Goal: Find specific page/section: Find specific page/section

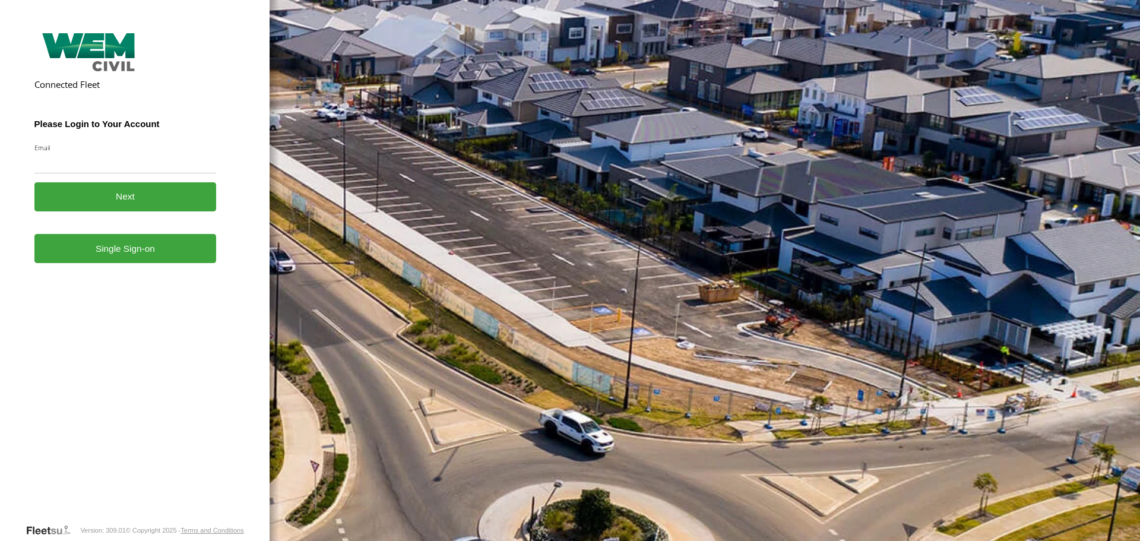
click at [80, 166] on input "Email" at bounding box center [125, 162] width 182 height 21
type input "**********"
click at [129, 193] on button "Next" at bounding box center [125, 196] width 182 height 29
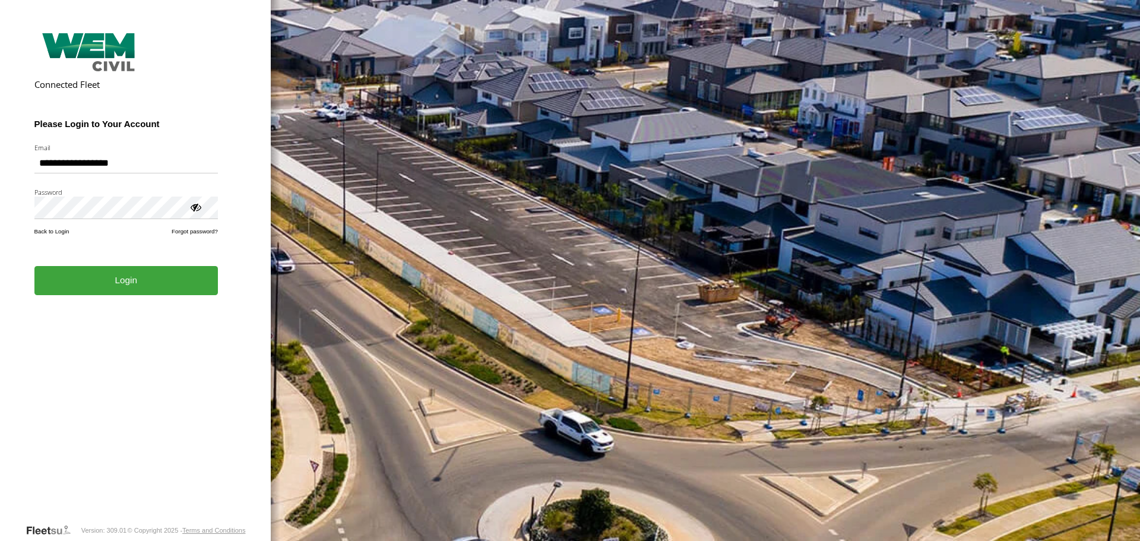
click at [143, 277] on button "Login" at bounding box center [126, 280] width 184 height 29
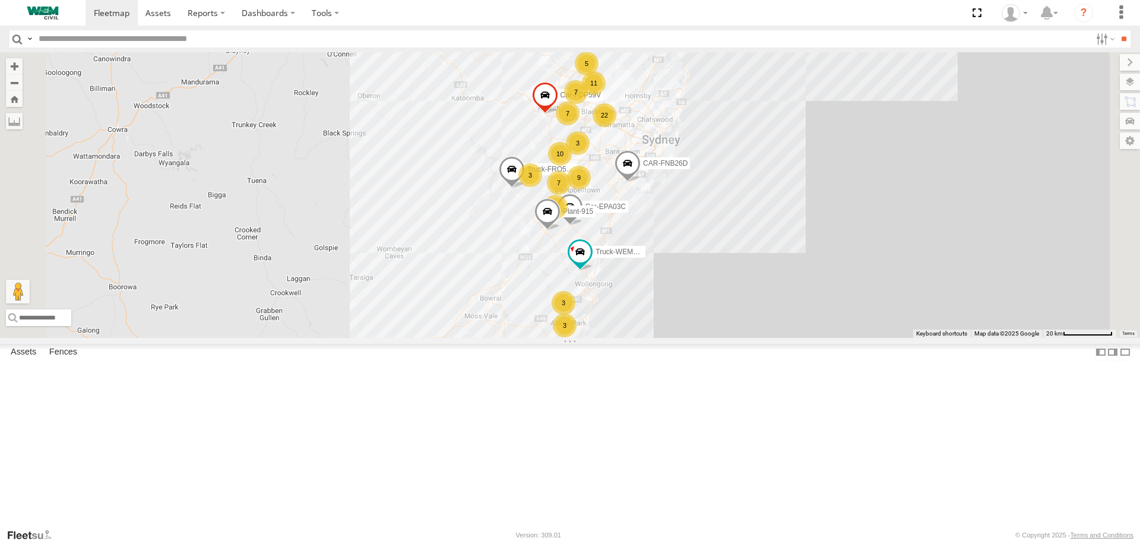
click at [0, 0] on span at bounding box center [0, 0] width 0 height 0
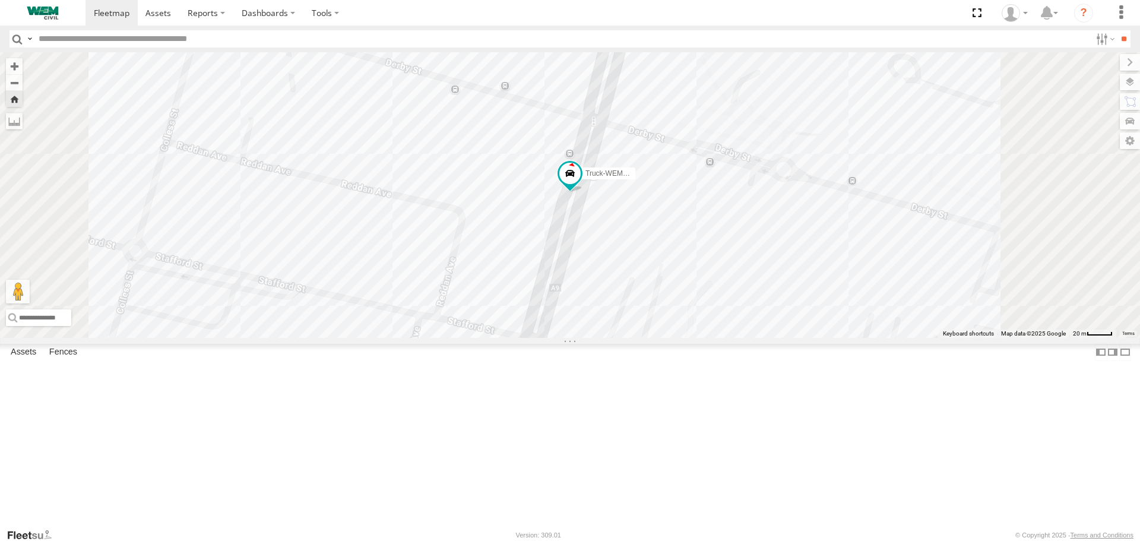
click at [0, 0] on span at bounding box center [0, 0] width 0 height 0
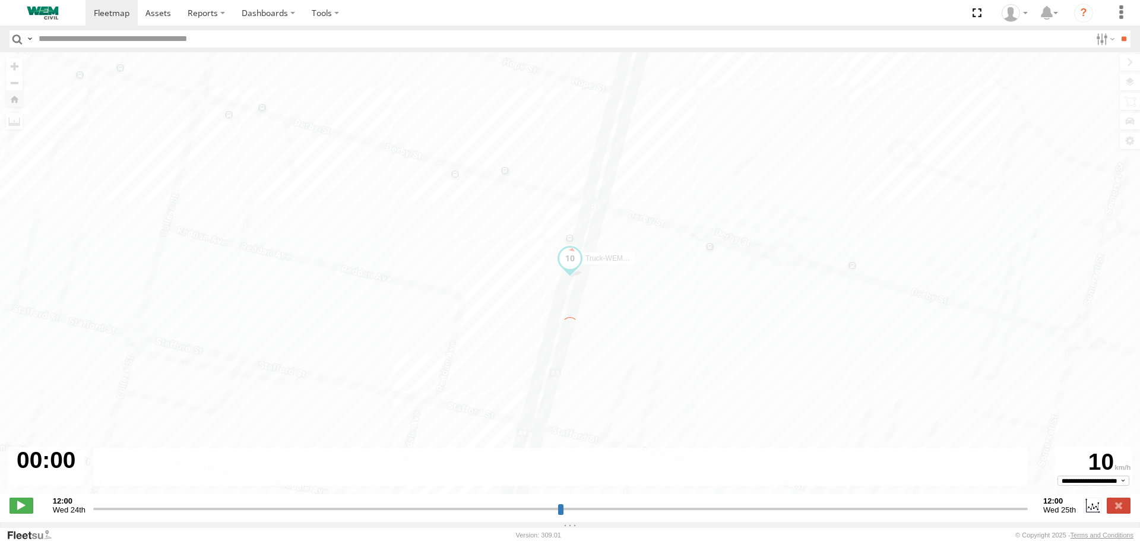
type input "**********"
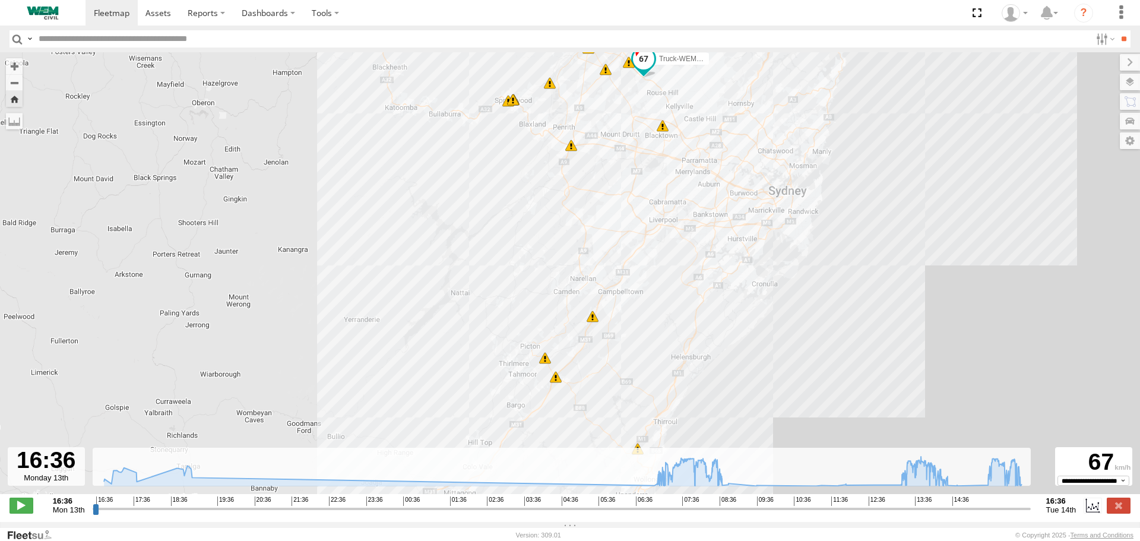
click at [593, 318] on div "6" at bounding box center [593, 317] width 12 height 12
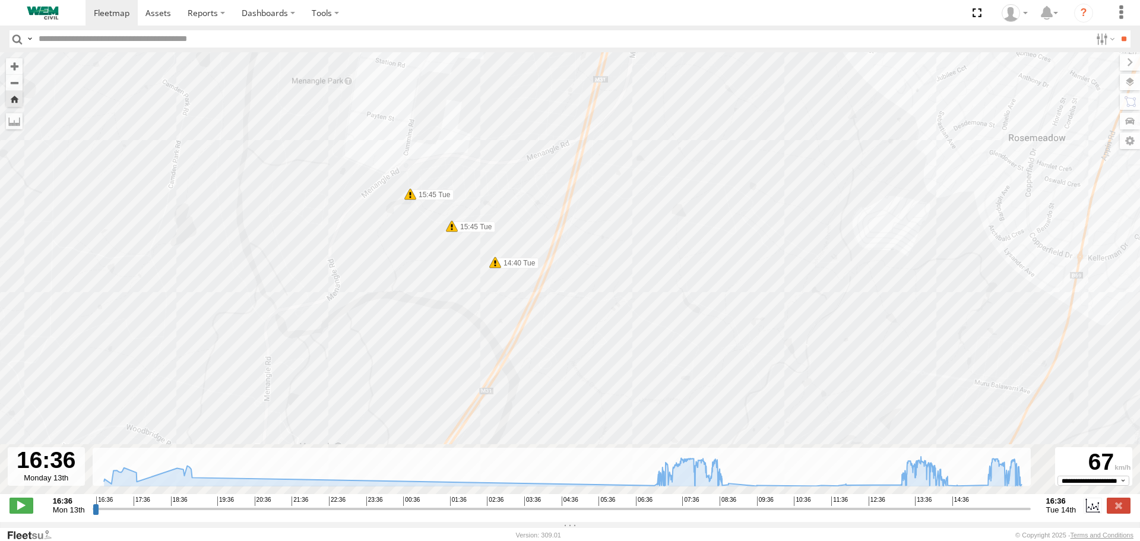
drag, startPoint x: 558, startPoint y: 343, endPoint x: 515, endPoint y: 165, distance: 183.4
click at [515, 165] on div "Truck-WEM045 16:46 Mon 17:31 Mon 17:31 Mon 17:35 Mon 18:35 Mon 05:39 Tue 08:04 …" at bounding box center [570, 279] width 1140 height 454
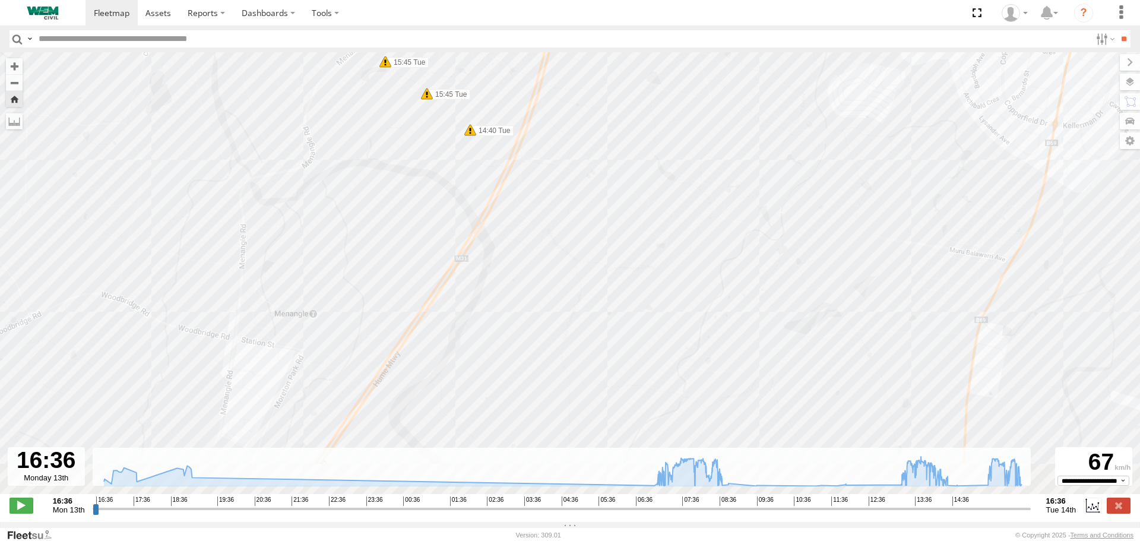
drag, startPoint x: 436, startPoint y: 224, endPoint x: 435, endPoint y: 118, distance: 106.9
click at [435, 119] on div "Truck-WEM045 16:46 Mon 17:31 Mon 17:31 Mon 17:35 Mon 18:35 Mon 05:39 Tue 08:04 …" at bounding box center [570, 279] width 1140 height 454
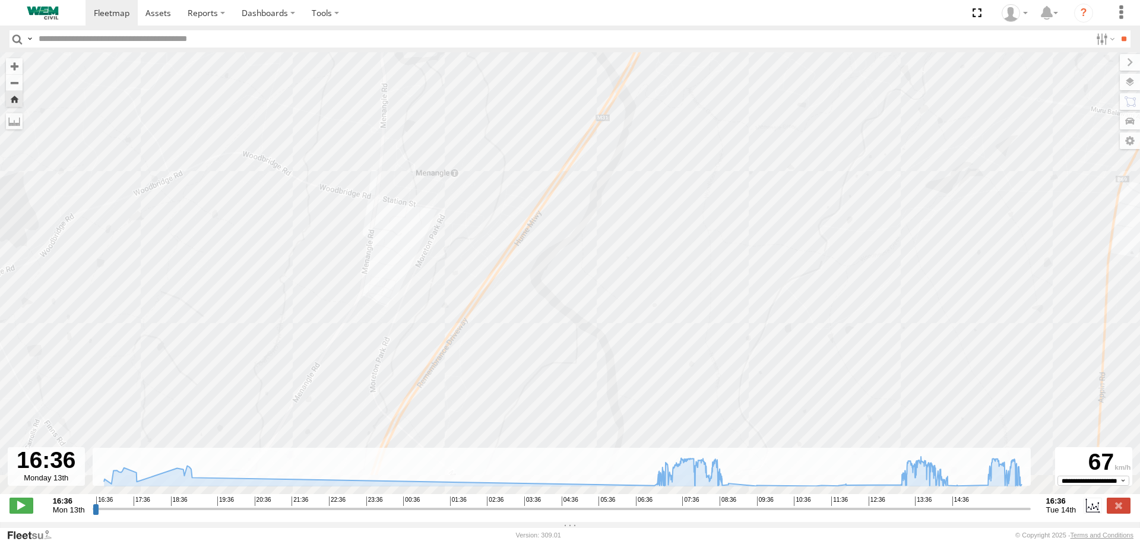
drag, startPoint x: 309, startPoint y: 201, endPoint x: 499, endPoint y: 74, distance: 228.3
click at [493, 76] on div "Truck-WEM045 16:46 Mon 17:31 Mon 17:31 Mon 17:35 Mon 18:35 Mon 05:39 Tue 08:04 …" at bounding box center [570, 279] width 1140 height 454
drag, startPoint x: 453, startPoint y: 253, endPoint x: 556, endPoint y: 96, distance: 187.8
click at [556, 96] on div "Truck-WEM045 16:46 Mon 17:31 Mon 17:31 Mon 17:35 Mon 18:35 Mon 05:39 Tue 08:04 …" at bounding box center [570, 279] width 1140 height 454
drag, startPoint x: 438, startPoint y: 255, endPoint x: 522, endPoint y: 81, distance: 193.9
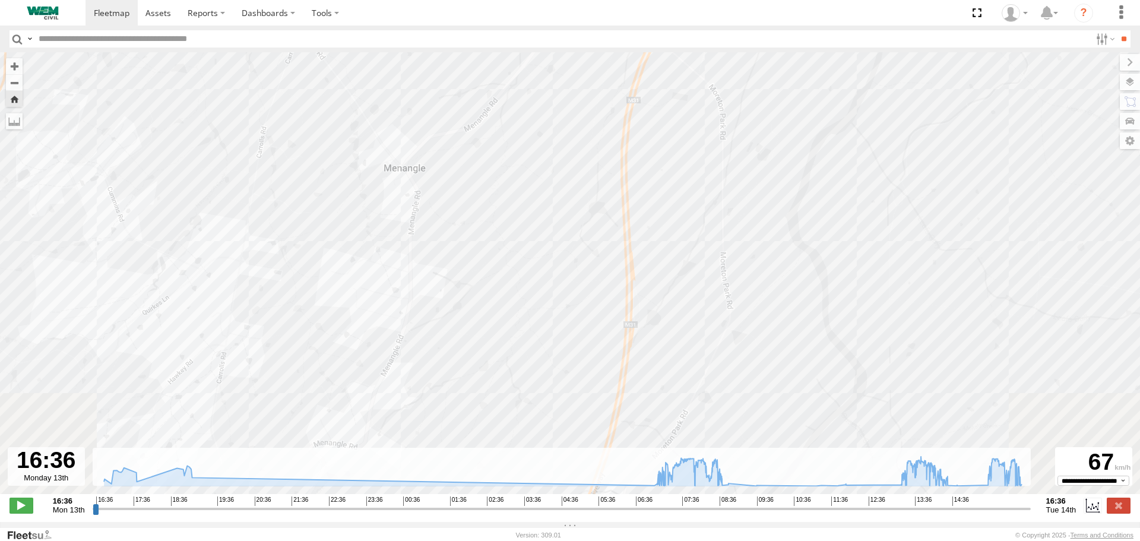
click at [522, 81] on div "Truck-WEM045 16:46 Mon 17:31 Mon 17:31 Mon 17:35 Mon 18:35 Mon 05:39 Tue 08:04 …" at bounding box center [570, 279] width 1140 height 454
drag, startPoint x: 486, startPoint y: 180, endPoint x: 418, endPoint y: 284, distance: 124.0
click at [359, 384] on div "Truck-WEM045 16:46 Mon 17:31 Mon 17:31 Mon 17:35 Mon 18:35 Mon 05:39 Tue 08:04 …" at bounding box center [570, 279] width 1140 height 454
drag, startPoint x: 484, startPoint y: 156, endPoint x: 324, endPoint y: 432, distance: 319.1
click at [324, 432] on div "Truck-WEM045 16:46 Mon 17:31 Mon 17:31 Mon 17:35 Mon 18:35 Mon 05:39 Tue 08:04 …" at bounding box center [570, 279] width 1140 height 454
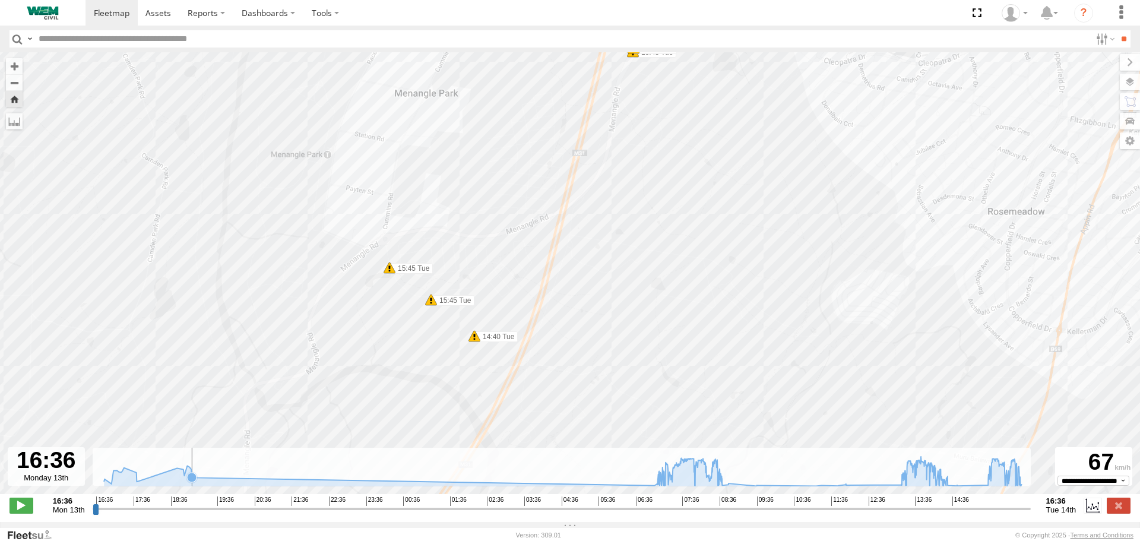
drag, startPoint x: 459, startPoint y: 234, endPoint x: 345, endPoint y: 474, distance: 265.4
click at [345, 473] on div "← Move left → Move right ↑ Move up ↓ Move down + Zoom in - Zoom out Home Jump l…" at bounding box center [570, 287] width 1140 height 470
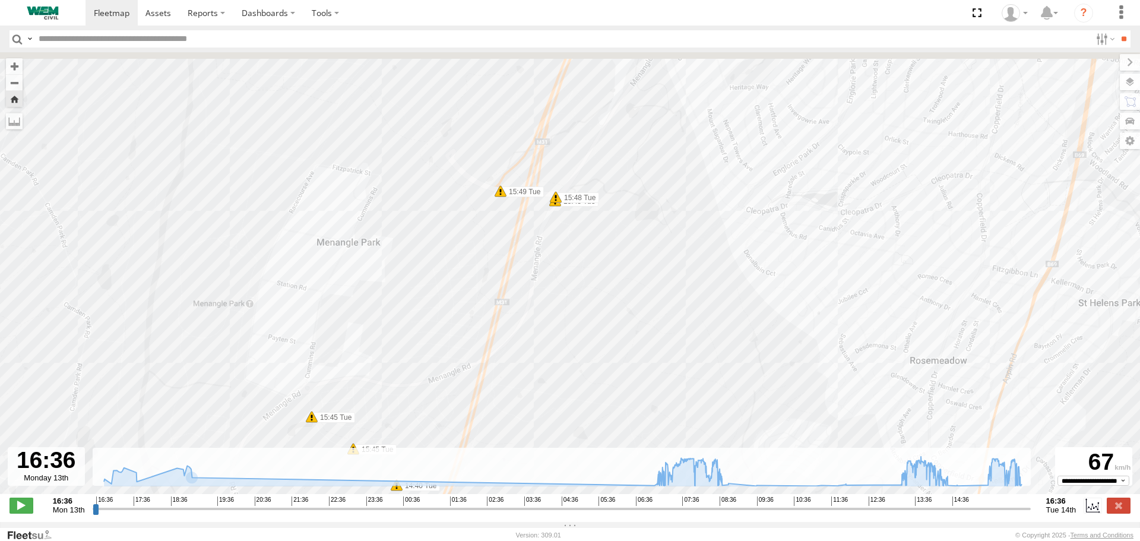
drag, startPoint x: 462, startPoint y: 250, endPoint x: 337, endPoint y: 457, distance: 241.7
click at [337, 456] on div "← Move left → Move right ↑ Move up ↓ Move down + Zoom in - Zoom out Home Jump l…" at bounding box center [570, 287] width 1140 height 470
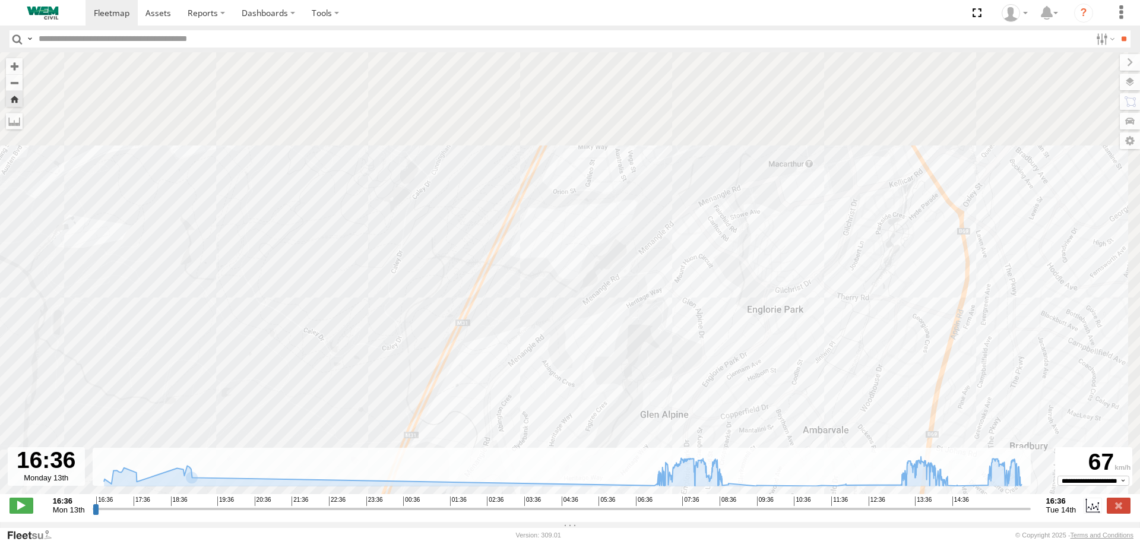
drag, startPoint x: 495, startPoint y: 237, endPoint x: 456, endPoint y: 430, distance: 196.8
click at [456, 430] on div "Truck-WEM045 16:46 Mon 17:31 Mon 17:31 Mon 17:35 Mon 18:35 Mon 05:39 Tue 08:04 …" at bounding box center [570, 279] width 1140 height 454
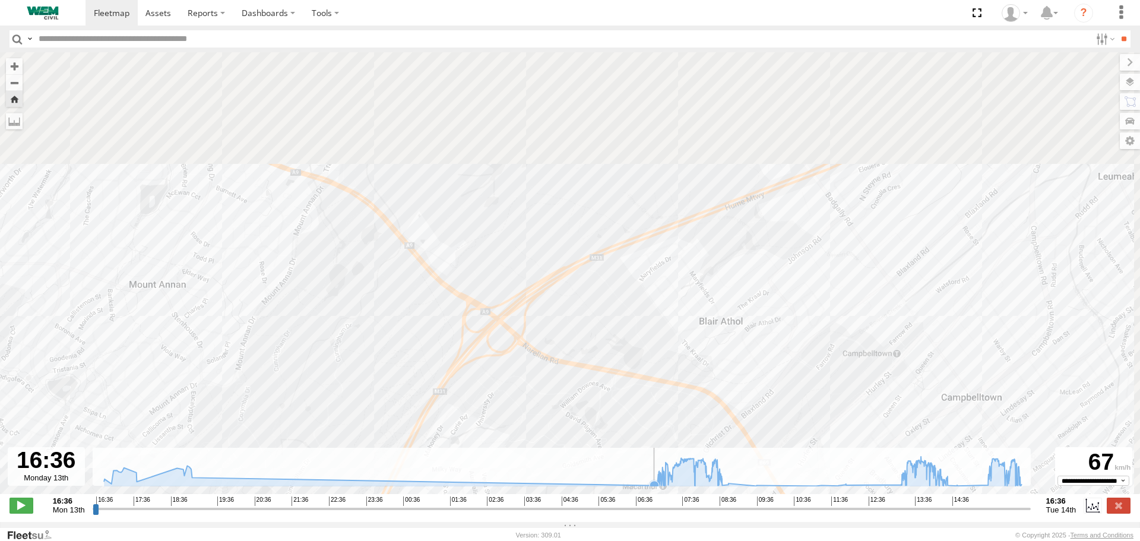
drag, startPoint x: 563, startPoint y: 212, endPoint x: 450, endPoint y: 451, distance: 264.3
click at [433, 480] on div "← Move left → Move right ↑ Move up ↓ Move down + Zoom in - Zoom out Home Jump l…" at bounding box center [570, 287] width 1140 height 470
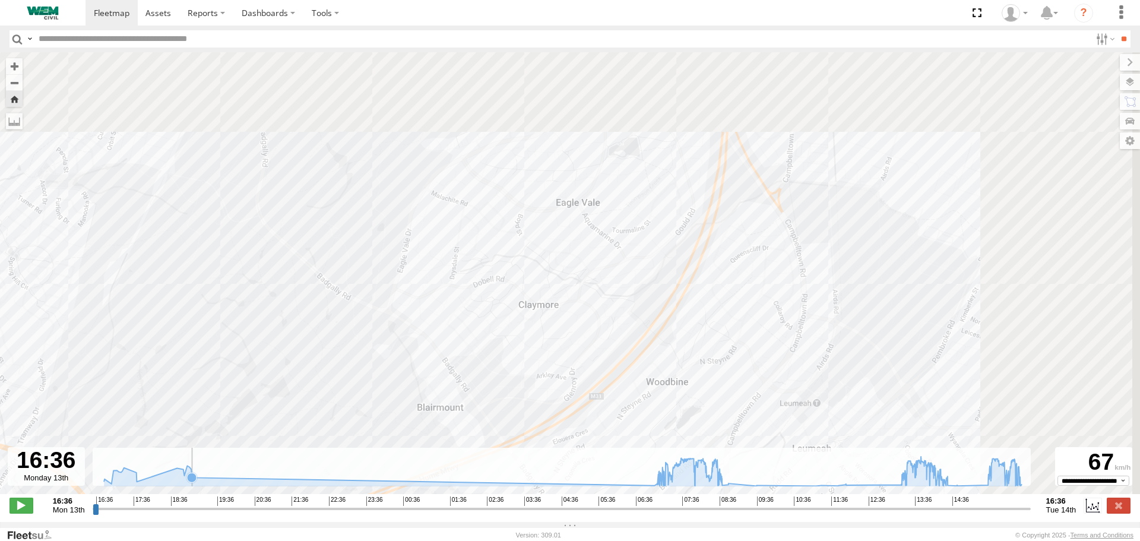
drag, startPoint x: 694, startPoint y: 276, endPoint x: 381, endPoint y: 475, distance: 370.9
click at [387, 510] on div "← Move left → Move right ↑ Move up ↓ Move down + Zoom in - Zoom out Home Jump l…" at bounding box center [570, 287] width 1140 height 470
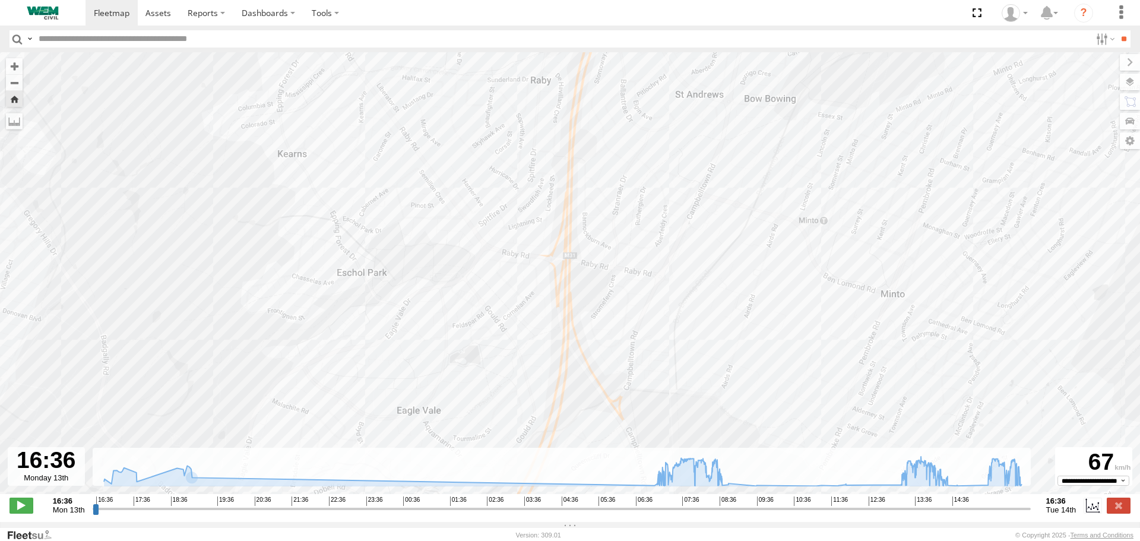
drag, startPoint x: 461, startPoint y: 241, endPoint x: 452, endPoint y: 473, distance: 232.4
click at [453, 467] on div "← Move left → Move right ↑ Move up ↓ Move down + Zoom in - Zoom out Home Jump l…" at bounding box center [570, 287] width 1140 height 470
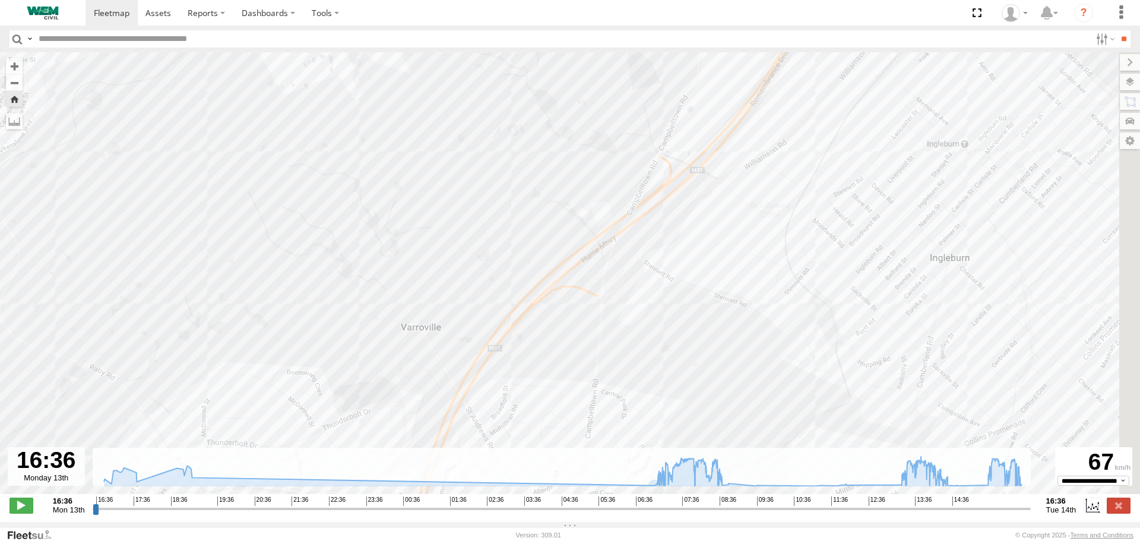
drag, startPoint x: 599, startPoint y: 237, endPoint x: 322, endPoint y: 483, distance: 370.6
click at [320, 488] on div "← Move left → Move right ↑ Move up ↓ Move down + Zoom in - Zoom out Home Jump l…" at bounding box center [570, 287] width 1140 height 470
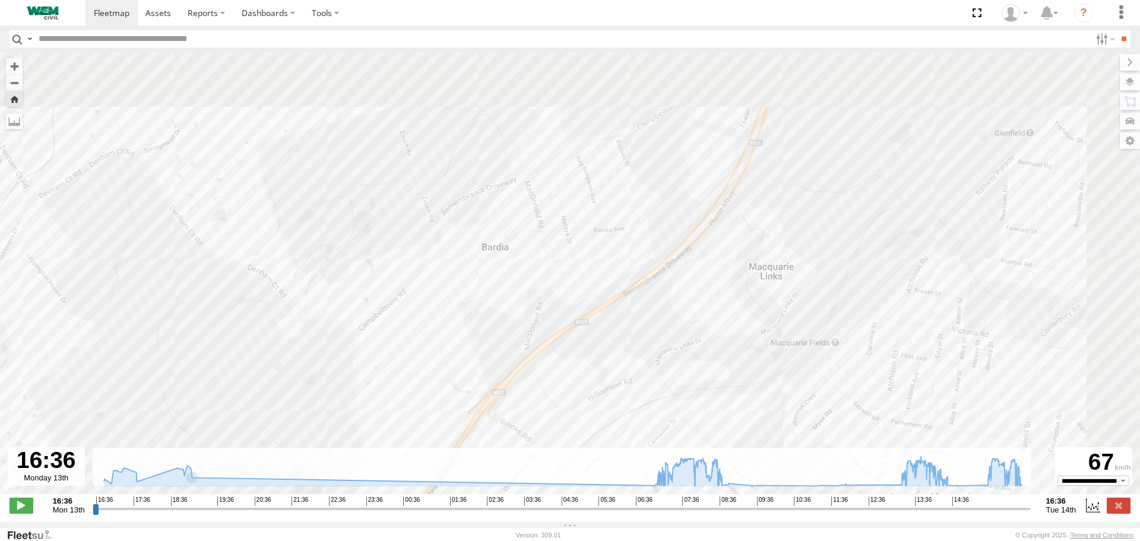
drag, startPoint x: 668, startPoint y: 217, endPoint x: 539, endPoint y: 435, distance: 253.2
click at [542, 435] on div "Truck-WEM045 16:46 Mon 17:31 Mon 17:31 Mon 17:35 Mon 18:35 Mon 05:39 Tue 08:04 …" at bounding box center [570, 279] width 1140 height 454
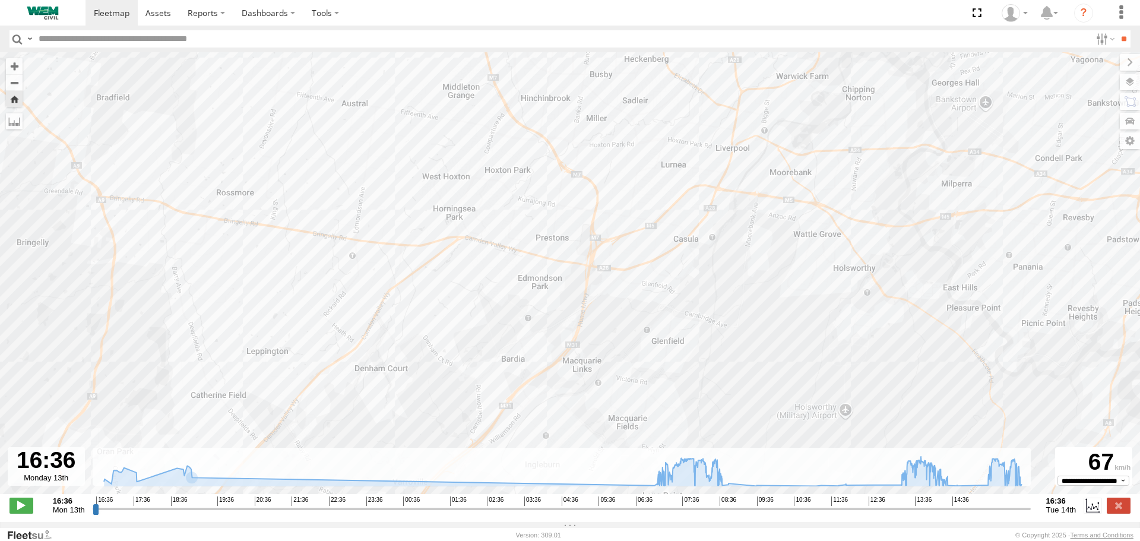
drag, startPoint x: 546, startPoint y: 263, endPoint x: 491, endPoint y: 429, distance: 175.8
click at [495, 423] on div "Truck-WEM045 16:46 Mon 17:31 Mon 17:31 Mon 17:35 Mon 18:35 Mon 05:39 Tue 08:04 …" at bounding box center [570, 279] width 1140 height 454
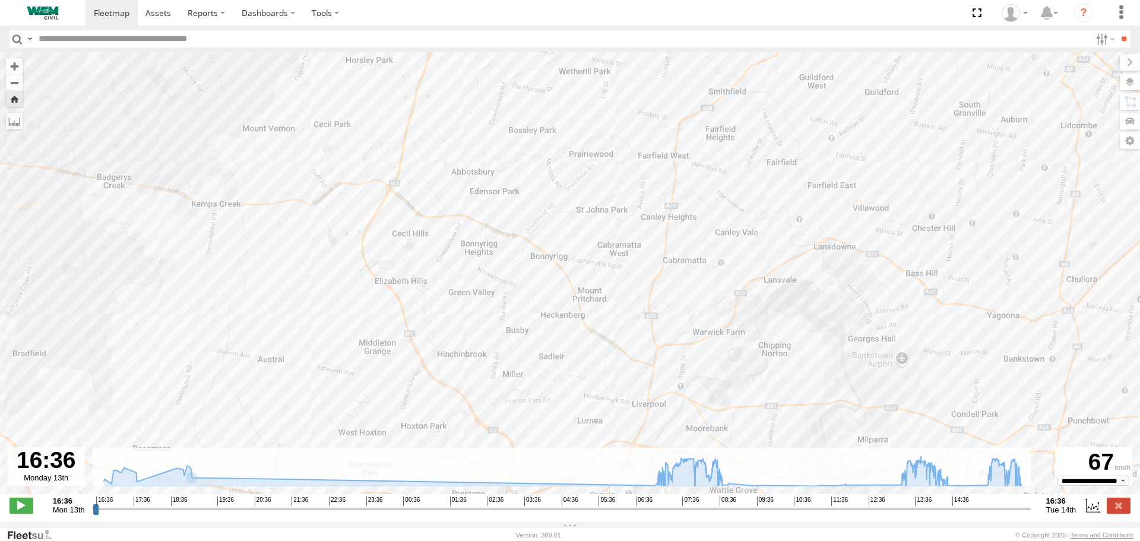
drag, startPoint x: 454, startPoint y: 268, endPoint x: 539, endPoint y: 415, distance: 169.8
click at [539, 415] on div "Truck-WEM045 16:46 Mon 17:31 Mon 17:31 Mon 17:35 Mon 18:35 Mon 05:39 Tue 08:04 …" at bounding box center [570, 279] width 1140 height 454
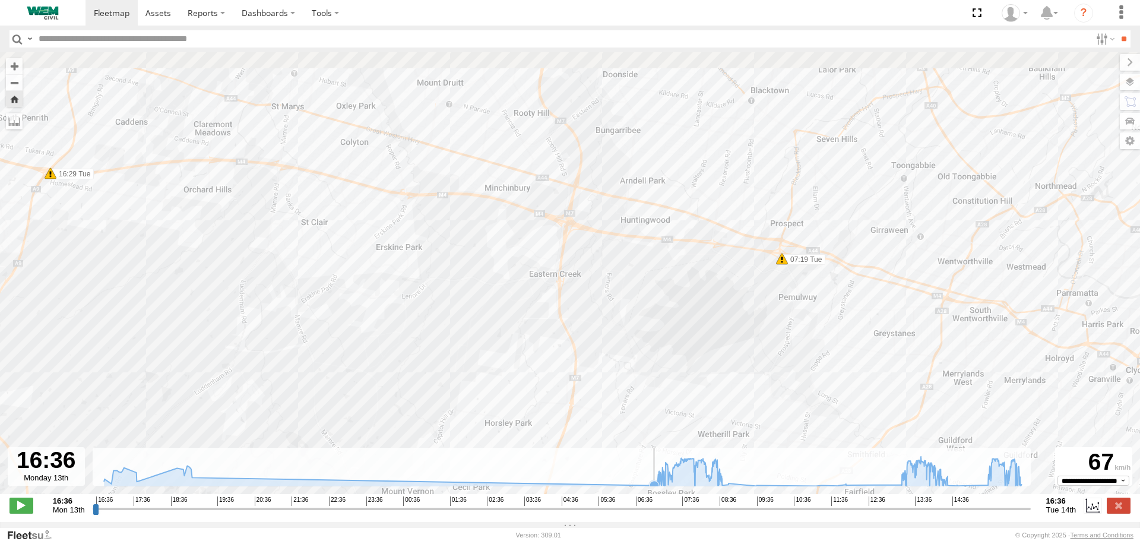
drag, startPoint x: 571, startPoint y: 296, endPoint x: 587, endPoint y: 471, distance: 175.3
click at [593, 481] on div "← Move left → Move right ↑ Move up ↓ Move down + Zoom in - Zoom out Home Jump l…" at bounding box center [570, 287] width 1140 height 470
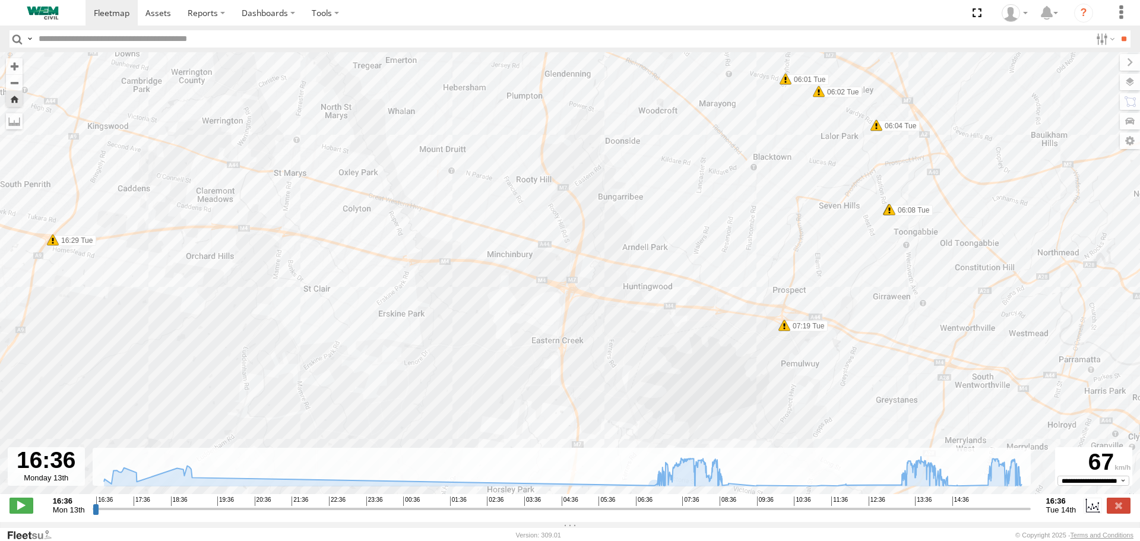
click at [564, 295] on div "Truck-WEM045 16:46 Mon 17:31 Mon 17:31 Mon 17:35 Mon 18:35 Mon 05:39 Tue 08:04 …" at bounding box center [570, 279] width 1140 height 454
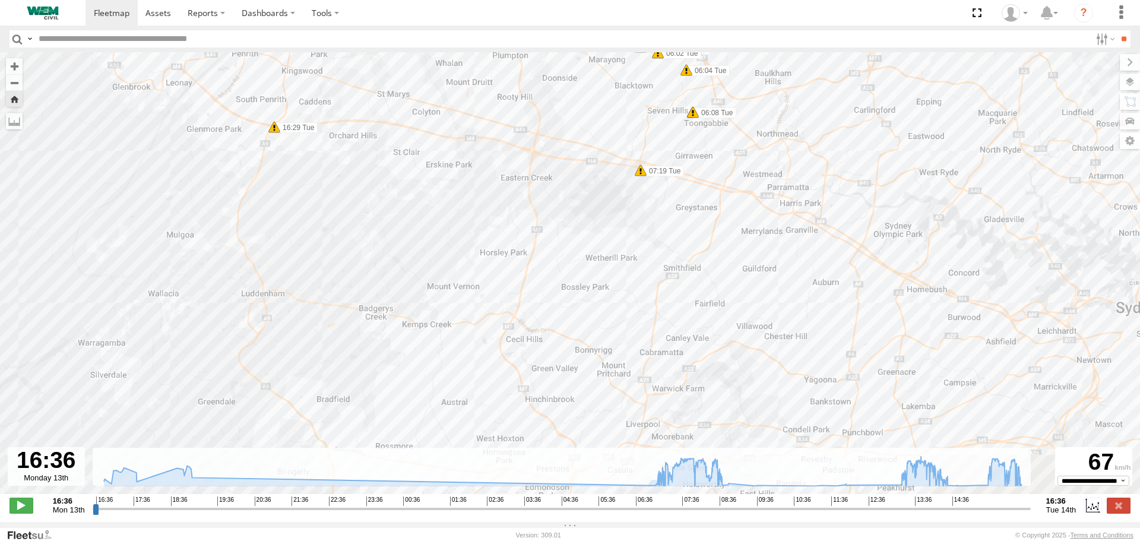
drag, startPoint x: 543, startPoint y: 349, endPoint x: 510, endPoint y: 206, distance: 146.4
click at [510, 213] on div "Truck-WEM045 16:46 Mon 17:31 Mon 17:31 Mon 17:35 Mon 18:35 Mon 05:39 Tue 08:04 …" at bounding box center [570, 279] width 1140 height 454
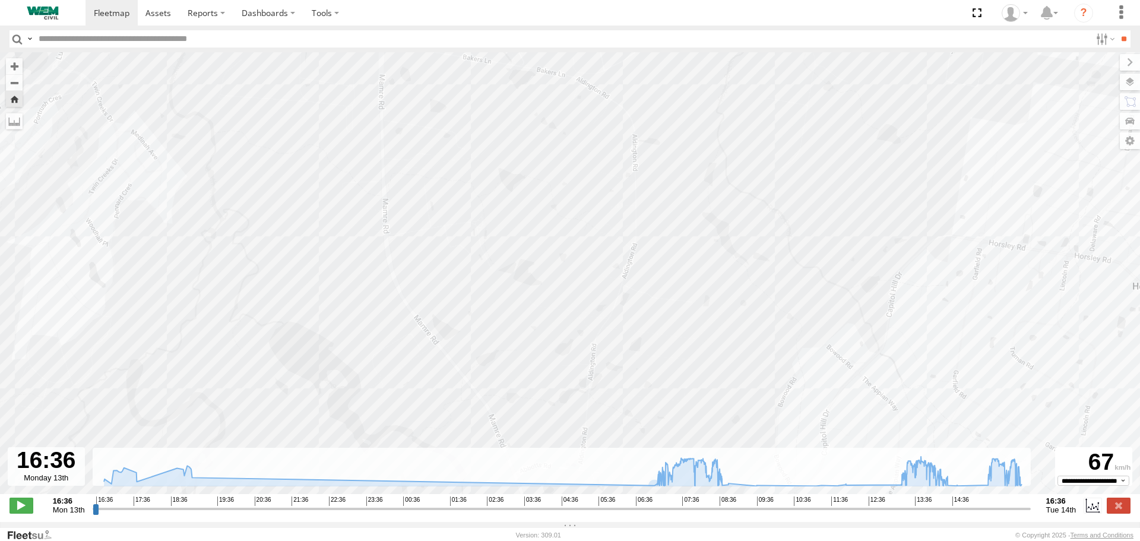
click at [484, 242] on div "Truck-WEM045 16:46 Mon 17:31 Mon 17:31 Mon 17:35 Mon 18:35 Mon 05:39 Tue 08:04 …" at bounding box center [570, 279] width 1140 height 454
click at [480, 277] on div "Truck-WEM045 16:46 Mon 17:31 Mon 17:31 Mon 17:35 Mon 18:35 Mon 05:39 Tue 08:04 …" at bounding box center [570, 279] width 1140 height 454
click at [605, 248] on div "Truck-WEM045 16:46 Mon 17:31 Mon 17:31 Mon 17:35 Mon 18:35 Mon 05:39 Tue 08:04 …" at bounding box center [570, 279] width 1140 height 454
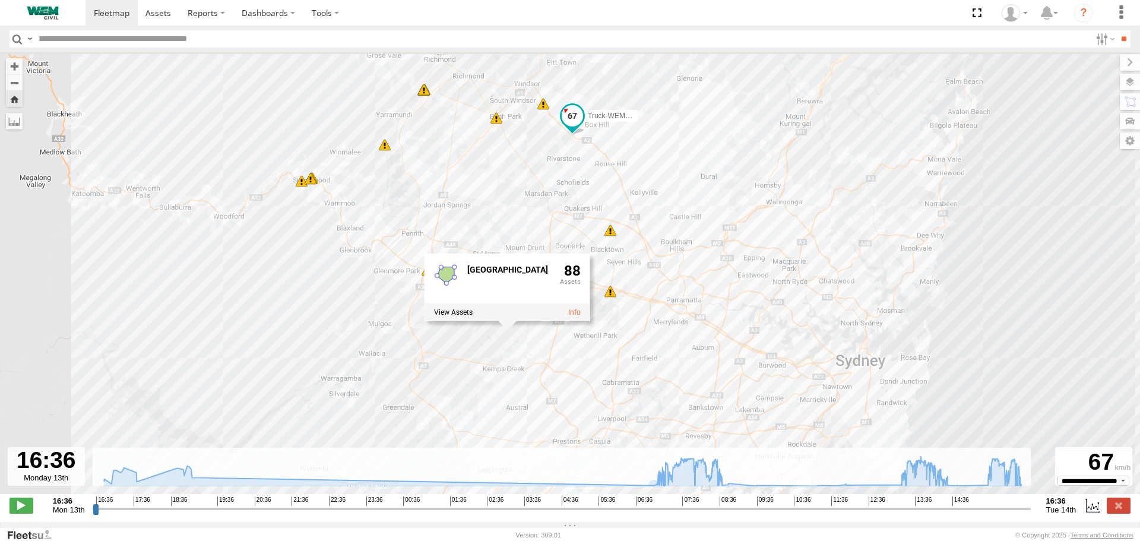
drag, startPoint x: 549, startPoint y: 147, endPoint x: 520, endPoint y: 306, distance: 162.4
click at [520, 305] on div "Truck-WEM045 16:46 Mon 17:31 Mon 17:31 Mon 17:35 Mon 18:35 Mon 05:39 Tue 08:04 …" at bounding box center [570, 279] width 1140 height 454
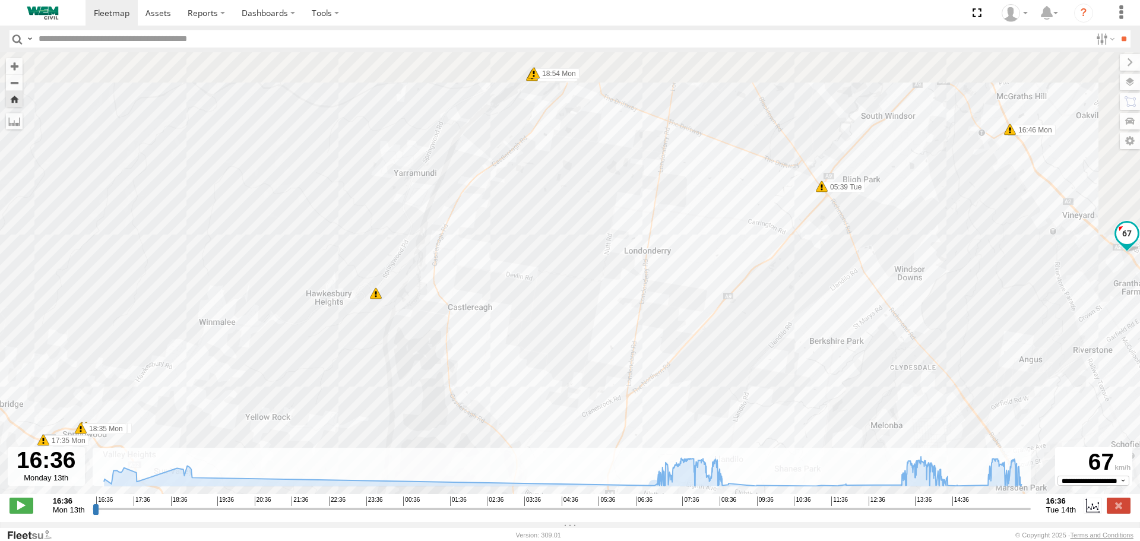
drag, startPoint x: 397, startPoint y: 290, endPoint x: 283, endPoint y: 415, distance: 169.0
click at [284, 413] on div "Truck-WEM045 16:46 Mon 17:31 Mon 17:31 Mon 17:35 Mon 18:35 Mon 05:39 Tue 08:04 …" at bounding box center [570, 279] width 1140 height 454
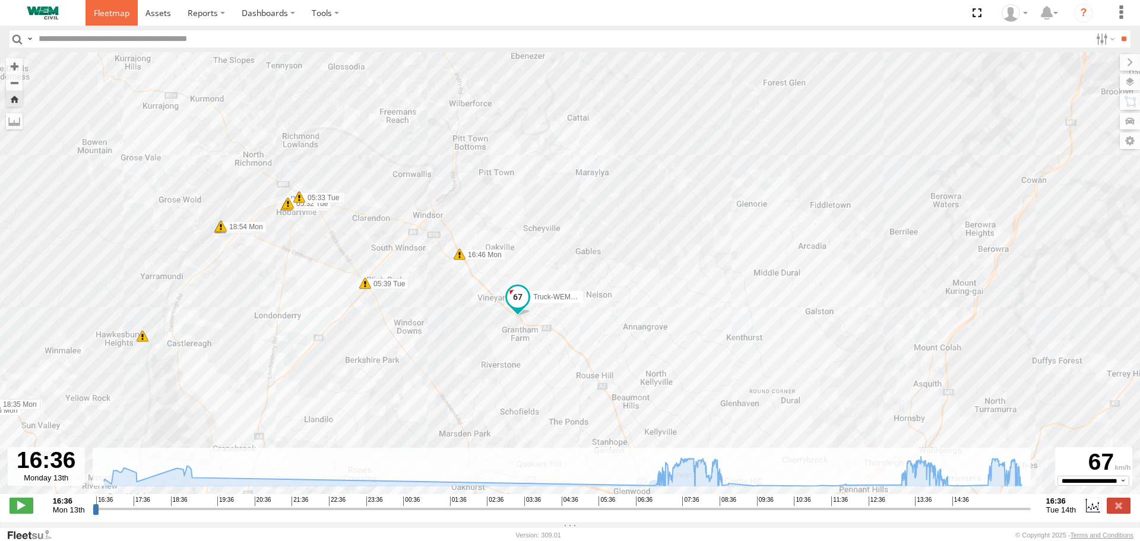
click at [110, 8] on span at bounding box center [112, 12] width 36 height 11
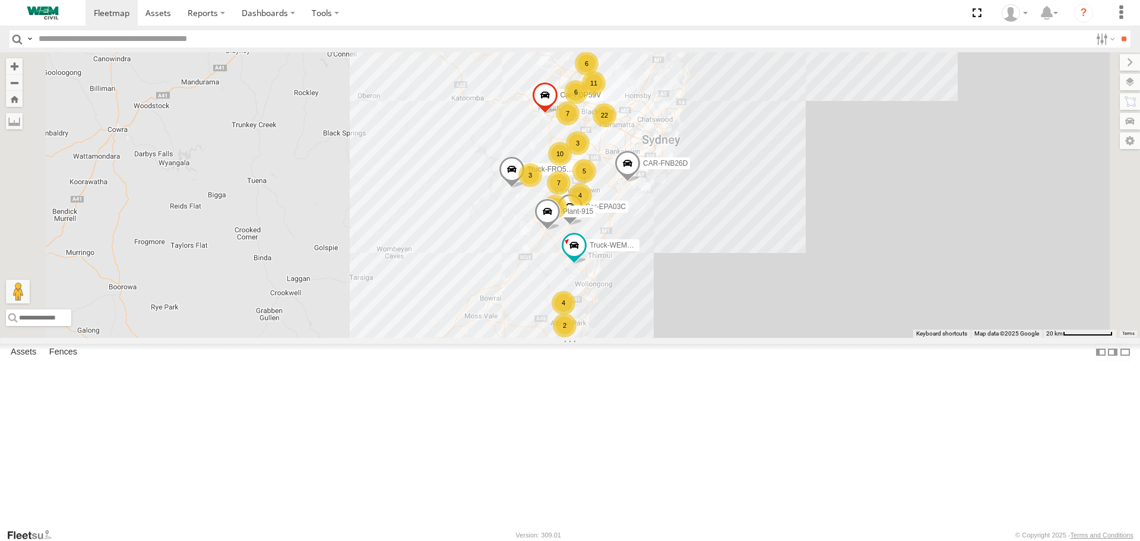
scroll to position [1247, 0]
click at [0, 0] on span at bounding box center [0, 0] width 0 height 0
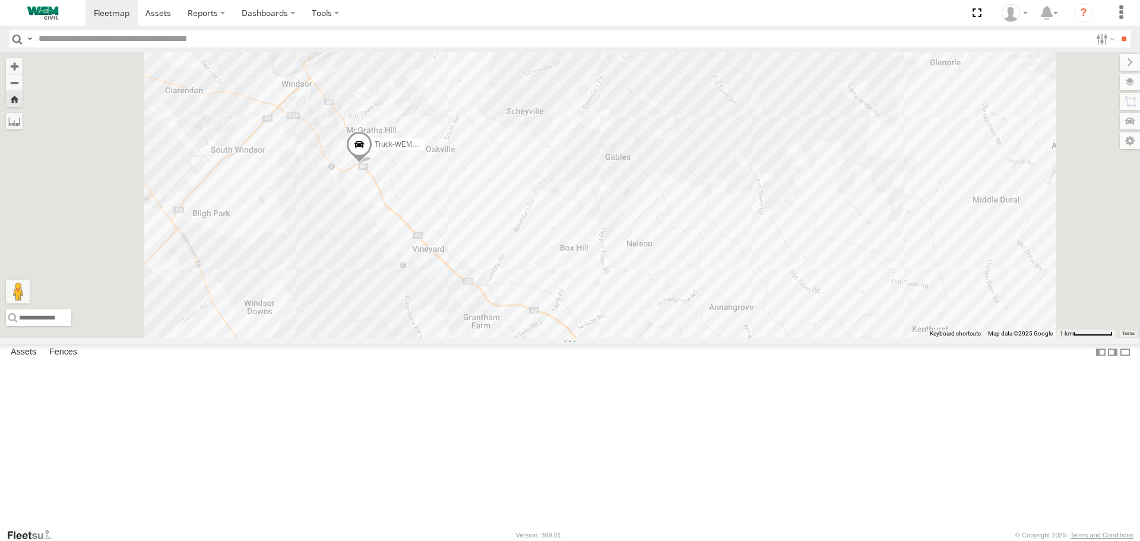
click at [0, 0] on span at bounding box center [0, 0] width 0 height 0
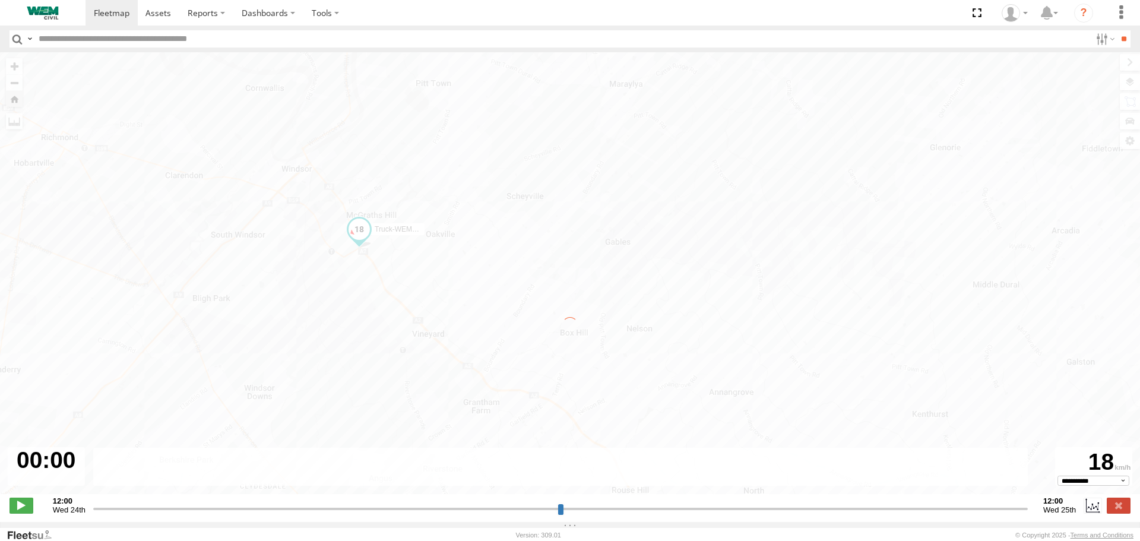
type input "**********"
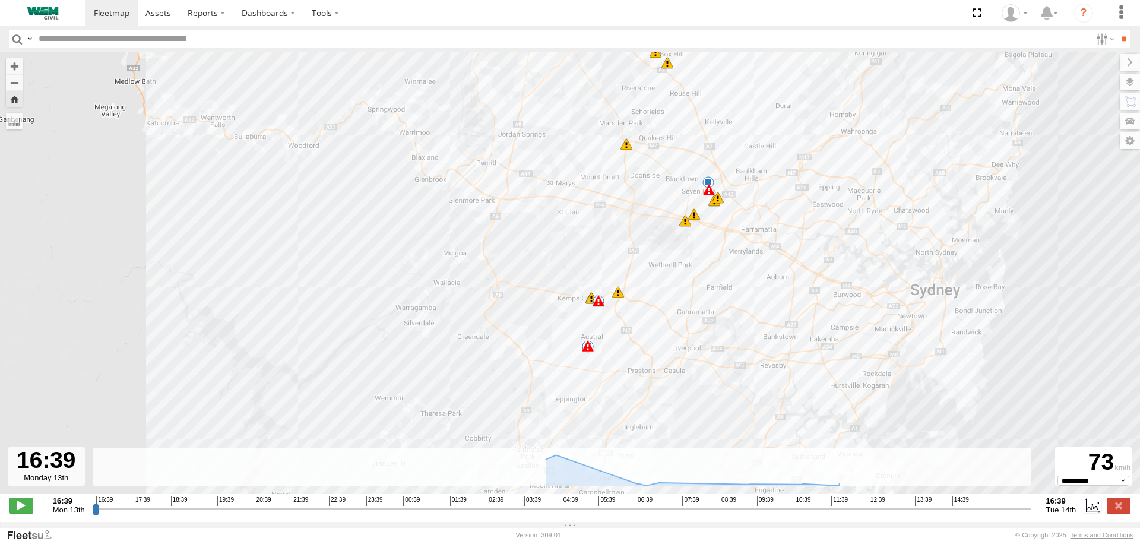
drag, startPoint x: 486, startPoint y: 324, endPoint x: 551, endPoint y: 186, distance: 151.4
click at [550, 187] on div "Truck-WEM049 16:46 Mon 17:10 Mon 04:29 Tue 08:19 Tue 08:53 Tue 09:32 Tue 09:32 …" at bounding box center [570, 279] width 1140 height 454
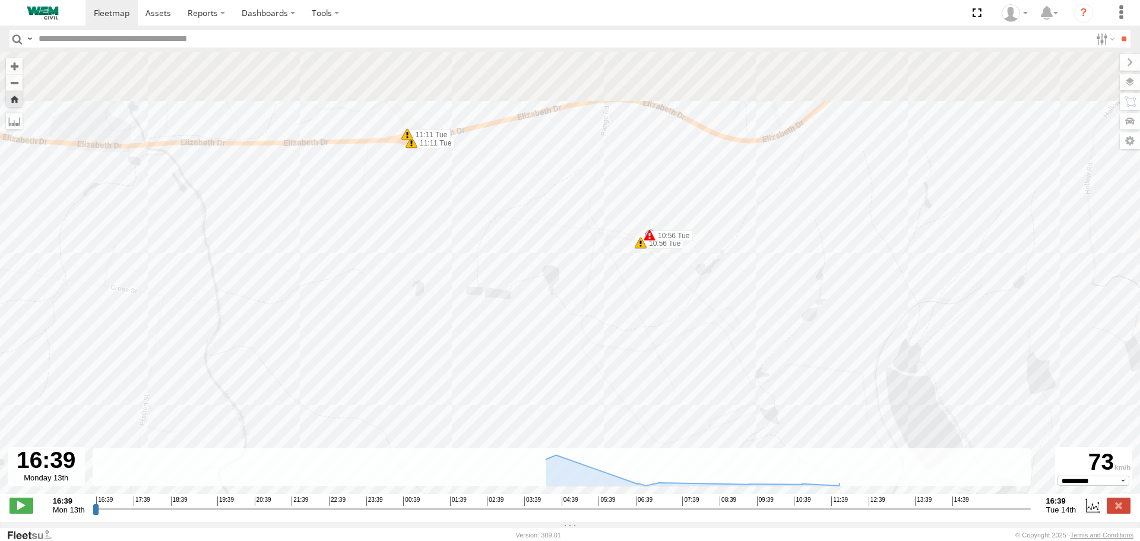
drag, startPoint x: 505, startPoint y: 160, endPoint x: 406, endPoint y: 322, distance: 190.9
click at [408, 321] on div "Truck-WEM049 16:46 Mon 17:10 Mon 04:29 Tue 08:19 Tue 08:53 Tue 09:32 Tue 09:32 …" at bounding box center [570, 279] width 1140 height 454
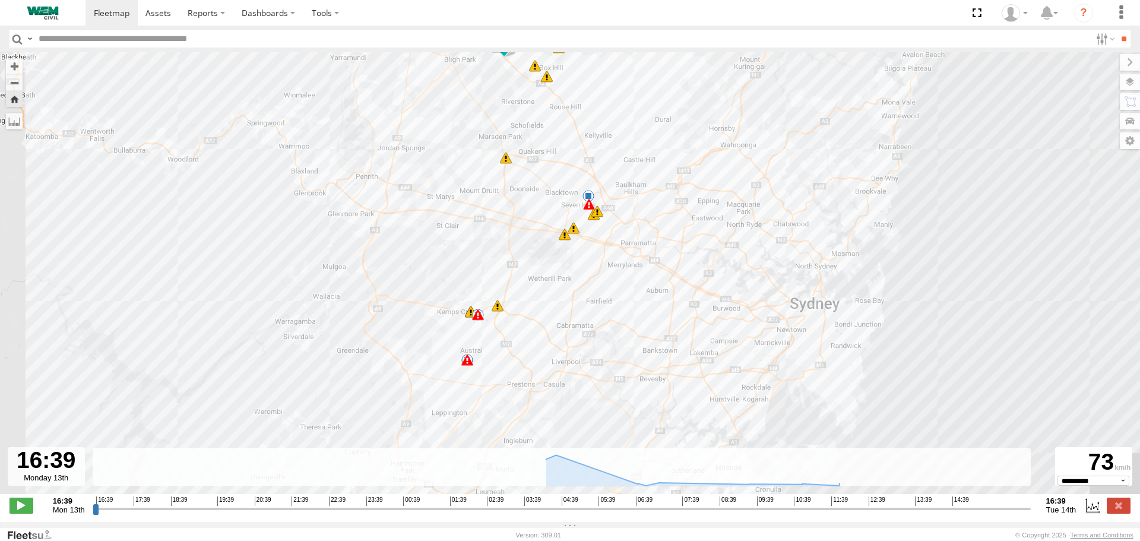
drag, startPoint x: 530, startPoint y: 110, endPoint x: 545, endPoint y: 274, distance: 165.2
click at [545, 274] on div "Truck-WEM049 16:46 Mon 17:10 Mon 04:29 Tue 08:19 Tue 08:53 Tue 09:32 Tue 09:32 …" at bounding box center [570, 279] width 1140 height 454
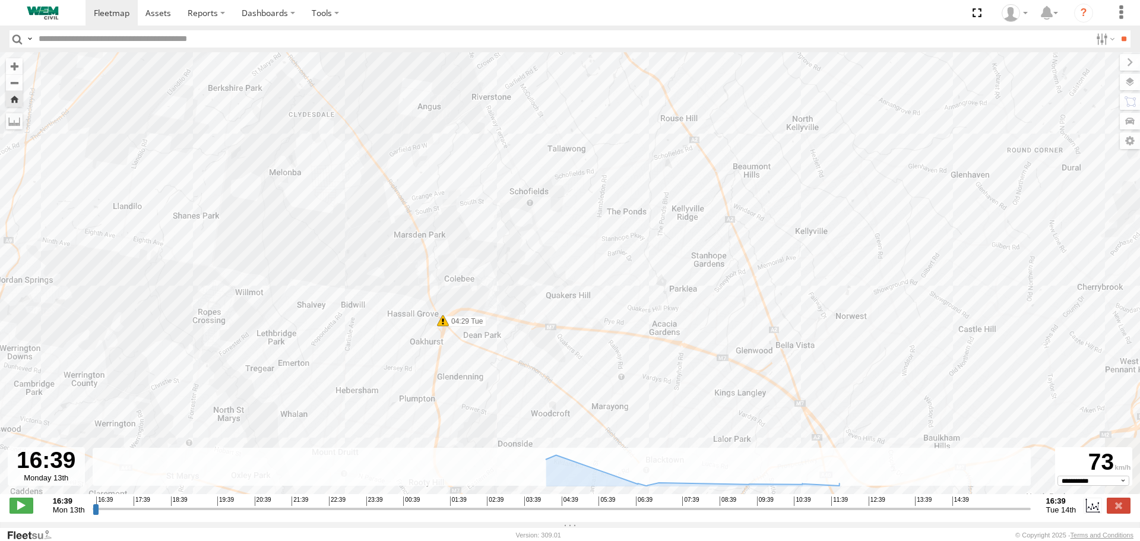
drag, startPoint x: 536, startPoint y: 339, endPoint x: 453, endPoint y: 157, distance: 199.9
click at [453, 157] on div "Truck-WEM049 16:46 Mon 17:10 Mon 04:29 Tue 08:19 Tue 08:53 Tue 09:32 Tue 09:32 …" at bounding box center [570, 279] width 1140 height 454
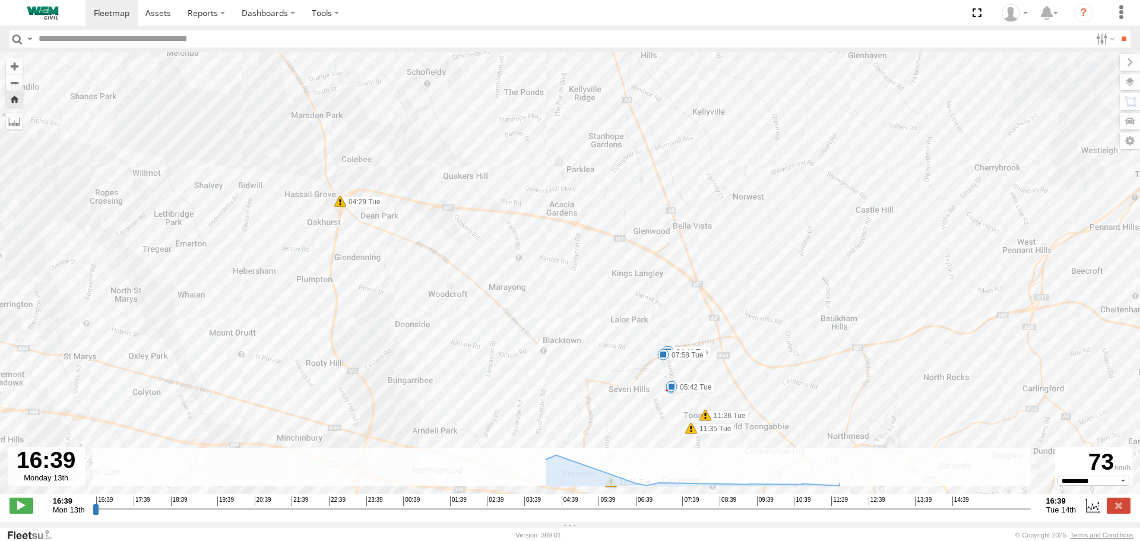
drag, startPoint x: 532, startPoint y: 290, endPoint x: 406, endPoint y: 304, distance: 126.6
click at [408, 304] on div "Truck-WEM049 16:46 Mon 17:10 Mon 04:29 Tue 08:19 Tue 08:53 Tue 09:32 Tue 09:32 …" at bounding box center [570, 279] width 1140 height 454
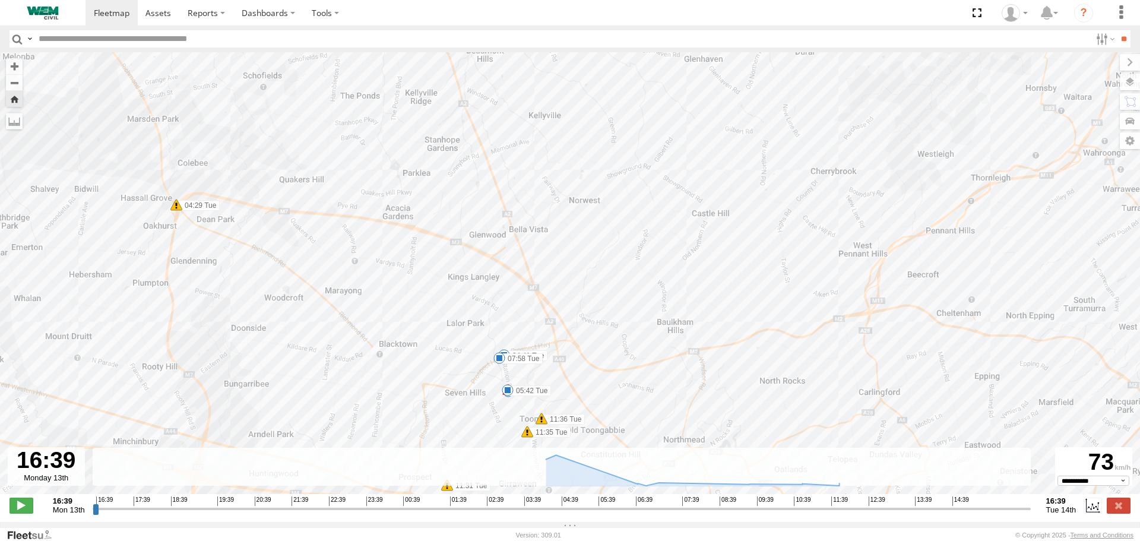
drag, startPoint x: 457, startPoint y: 306, endPoint x: 417, endPoint y: 196, distance: 117.1
click at [417, 197] on div "Truck-WEM049 16:46 Mon 17:10 Mon 04:29 Tue 08:19 Tue 08:53 Tue 09:32 Tue 09:32 …" at bounding box center [570, 279] width 1140 height 454
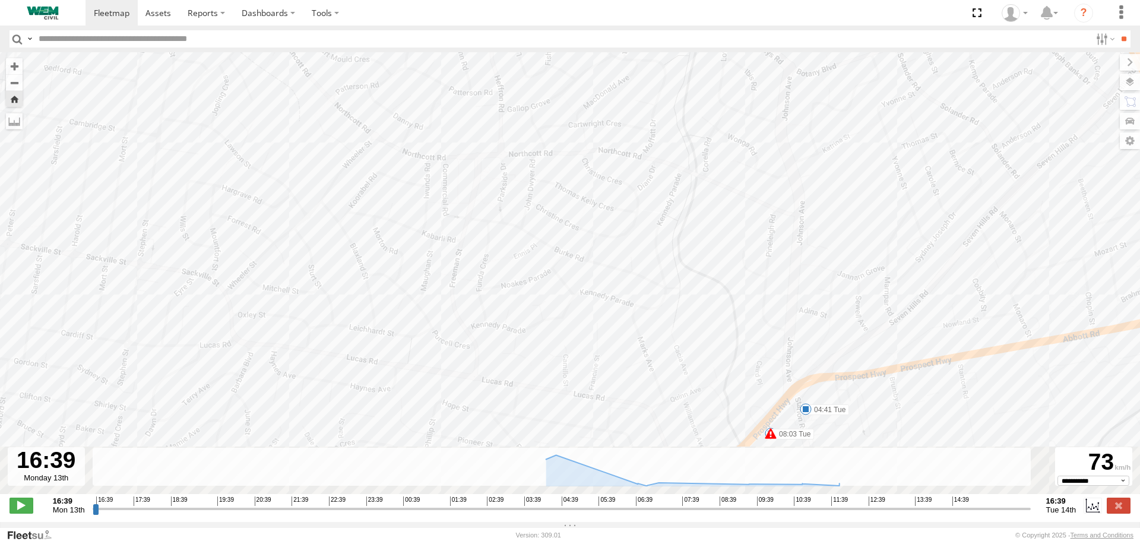
drag, startPoint x: 562, startPoint y: 291, endPoint x: 447, endPoint y: 101, distance: 221.9
click at [452, 107] on div "Truck-WEM049 16:46 Mon 17:10 Mon 04:29 Tue 08:19 Tue 08:53 Tue 09:32 Tue 09:32 …" at bounding box center [570, 279] width 1140 height 454
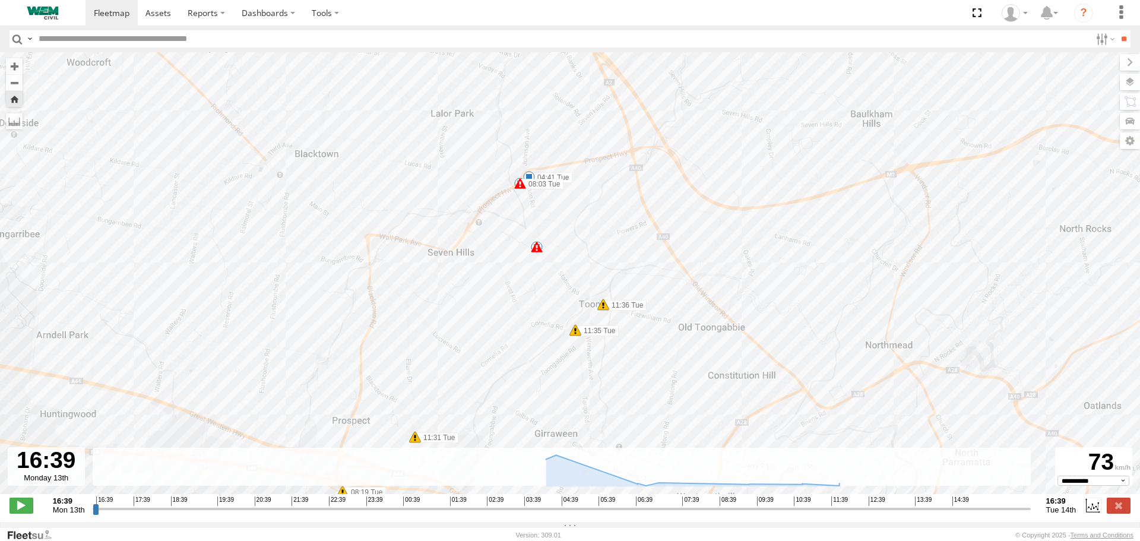
drag, startPoint x: 484, startPoint y: 110, endPoint x: 479, endPoint y: 296, distance: 186.0
click at [480, 294] on div "Truck-WEM049 16:46 Mon 17:10 Mon 04:29 Tue 08:19 Tue 08:53 Tue 09:32 Tue 09:32 …" at bounding box center [570, 279] width 1140 height 454
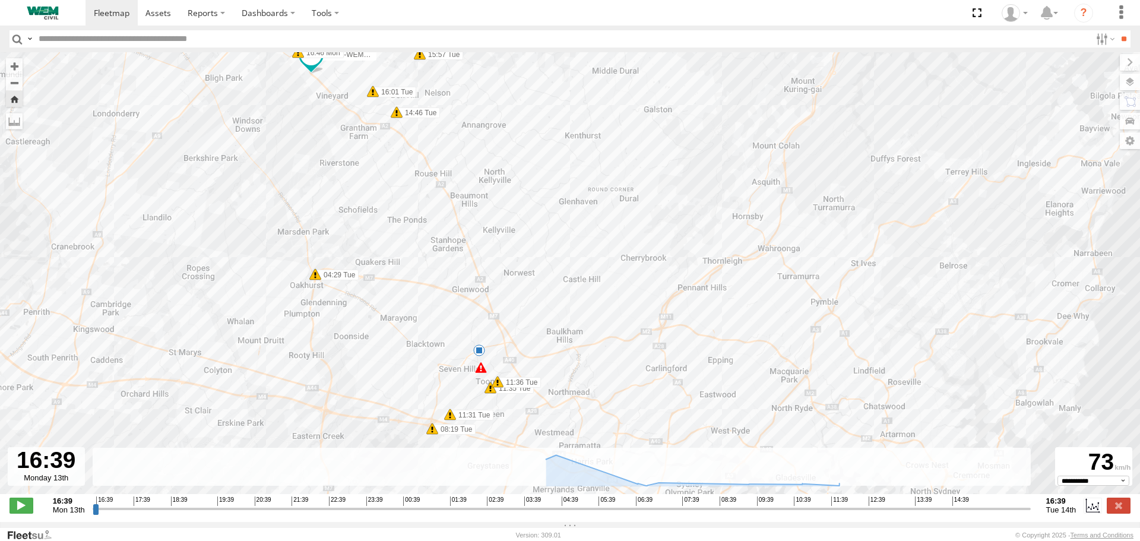
drag, startPoint x: 453, startPoint y: 150, endPoint x: 441, endPoint y: 281, distance: 131.2
click at [463, 291] on div "Truck-WEM049 16:46 Mon 17:10 Mon 04:29 Tue 08:19 Tue 08:53 Tue 09:32 Tue 09:32 …" at bounding box center [570, 279] width 1140 height 454
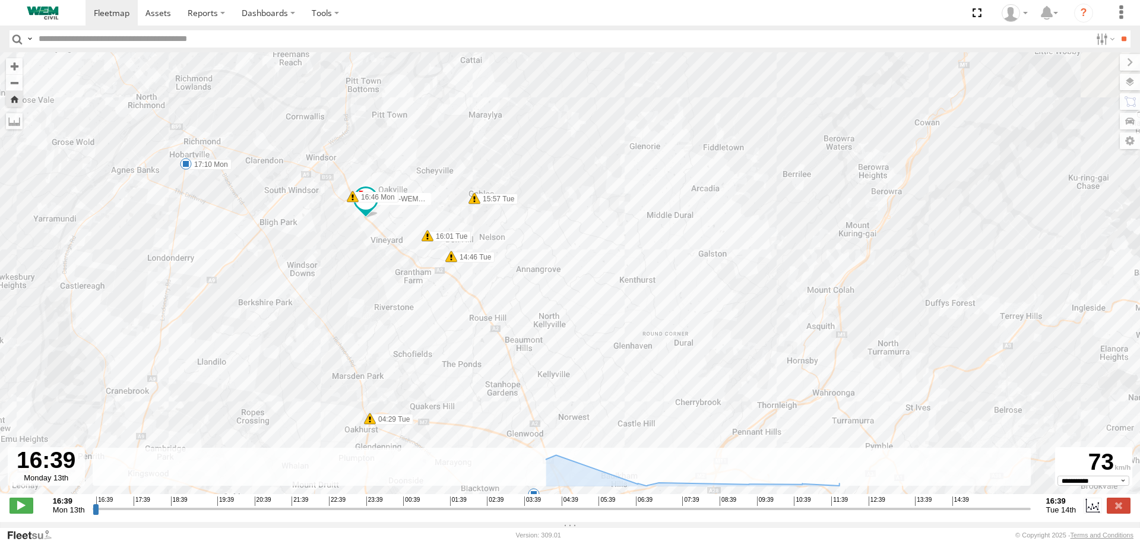
drag, startPoint x: 387, startPoint y: 196, endPoint x: 440, endPoint y: 310, distance: 125.9
click at [440, 310] on div "Truck-WEM049 16:46 Mon 17:10 Mon 04:29 Tue 08:19 Tue 08:53 Tue 09:32 Tue 09:32 …" at bounding box center [570, 279] width 1140 height 454
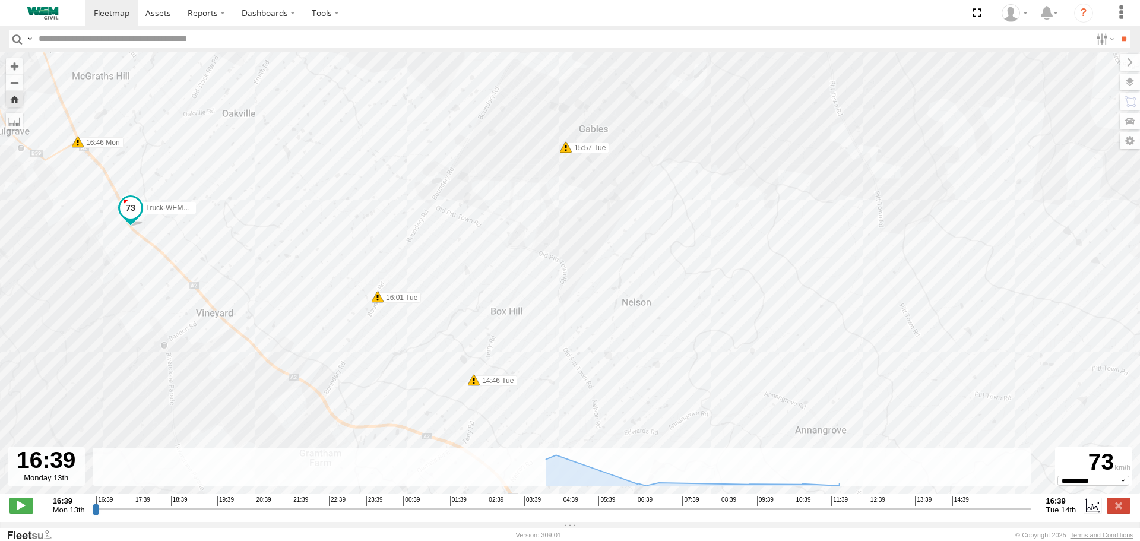
drag, startPoint x: 468, startPoint y: 186, endPoint x: 450, endPoint y: 252, distance: 68.9
click at [450, 252] on div "Truck-WEM049 16:46 Mon 17:10 Mon 04:29 Tue 08:19 Tue 08:53 Tue 09:32 Tue 09:32 …" at bounding box center [570, 279] width 1140 height 454
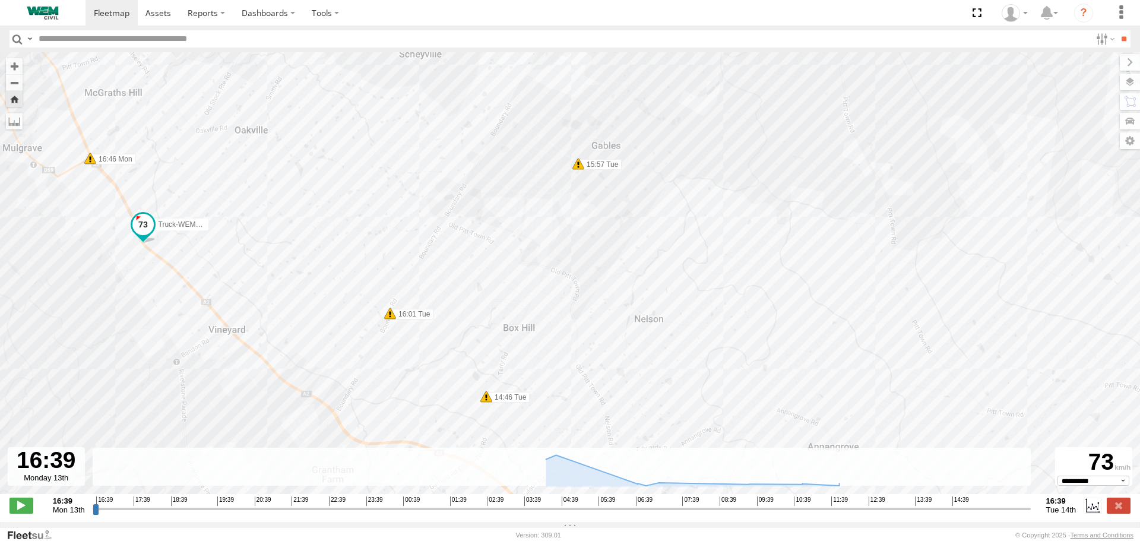
drag, startPoint x: 349, startPoint y: 238, endPoint x: 522, endPoint y: 202, distance: 177.2
click at [502, 208] on div "Truck-WEM049 16:46 Mon 17:10 Mon 04:29 Tue 08:19 Tue 08:53 Tue 09:32 Tue 09:32 …" at bounding box center [570, 279] width 1140 height 454
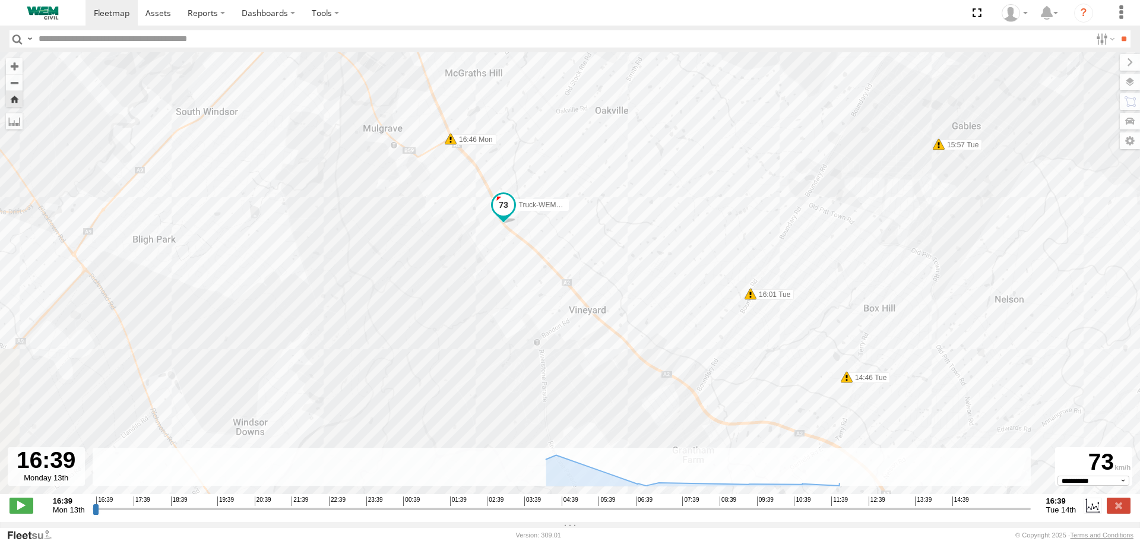
drag, startPoint x: 491, startPoint y: 213, endPoint x: 583, endPoint y: 265, distance: 105.6
click at [573, 262] on div "Truck-WEM049 16:46 Mon 17:10 Mon 04:29 Tue 08:19 Tue 08:53 Tue 09:32 Tue 09:32 …" at bounding box center [570, 279] width 1140 height 454
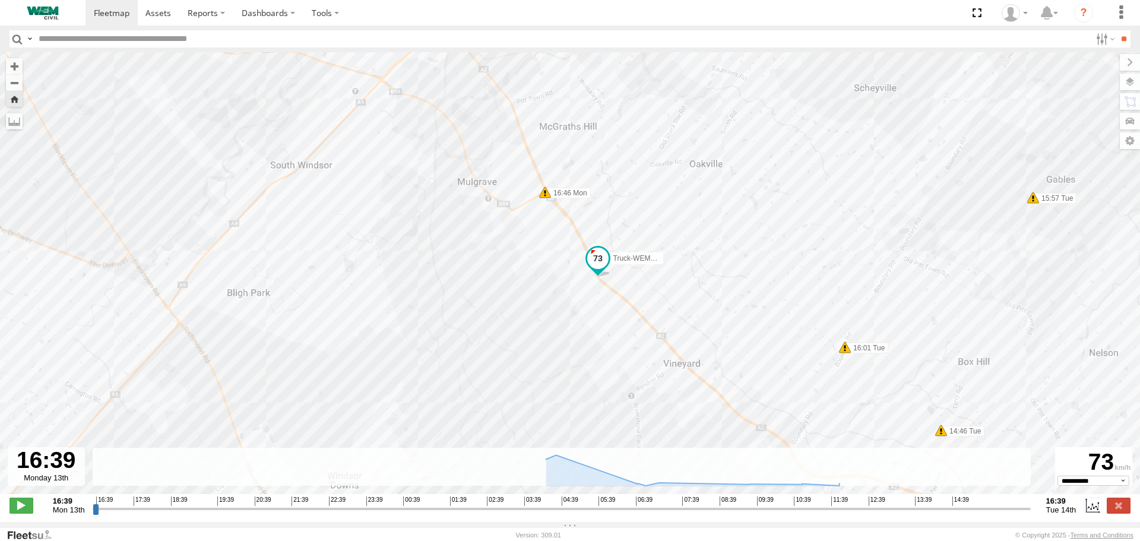
drag, startPoint x: 413, startPoint y: 219, endPoint x: 492, endPoint y: 306, distance: 117.7
click at [488, 302] on div "Truck-WEM049 16:46 Mon 17:10 Mon 04:29 Tue 08:19 Tue 08:53 Tue 09:32 Tue 09:32 …" at bounding box center [570, 279] width 1140 height 454
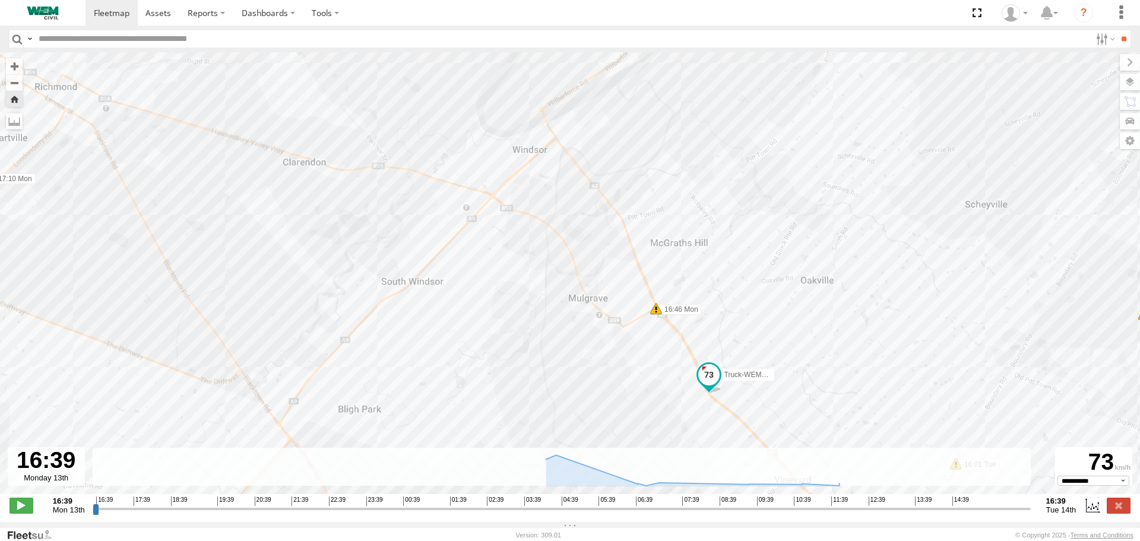
drag, startPoint x: 329, startPoint y: 208, endPoint x: 495, endPoint y: 223, distance: 166.3
click at [463, 223] on div "Truck-WEM049 16:46 Mon 17:10 Mon 04:29 Tue 08:19 Tue 08:53 Tue 09:32 Tue 09:32 …" at bounding box center [570, 279] width 1140 height 454
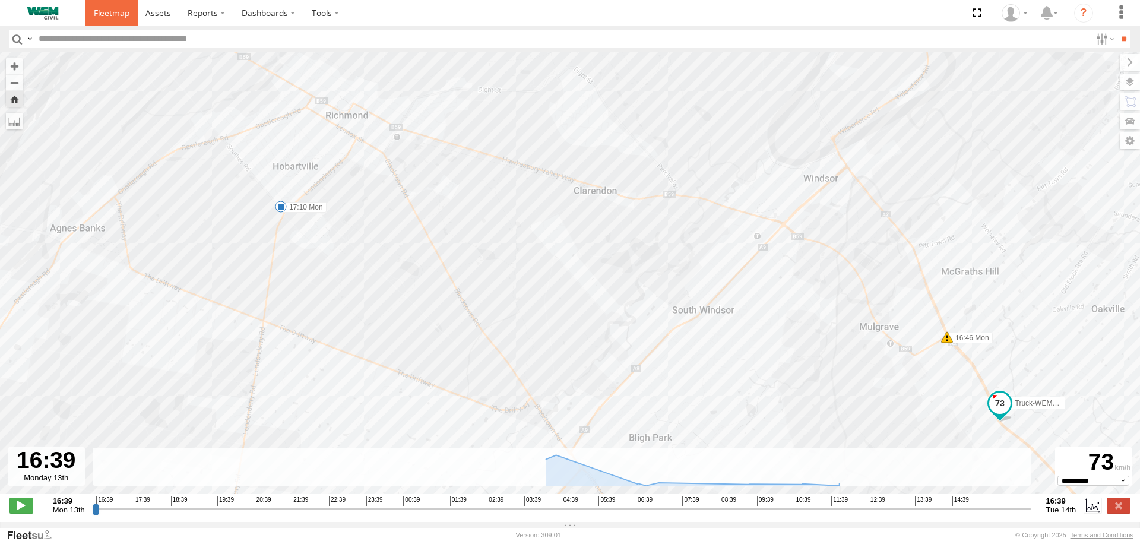
click at [105, 12] on span at bounding box center [112, 12] width 36 height 11
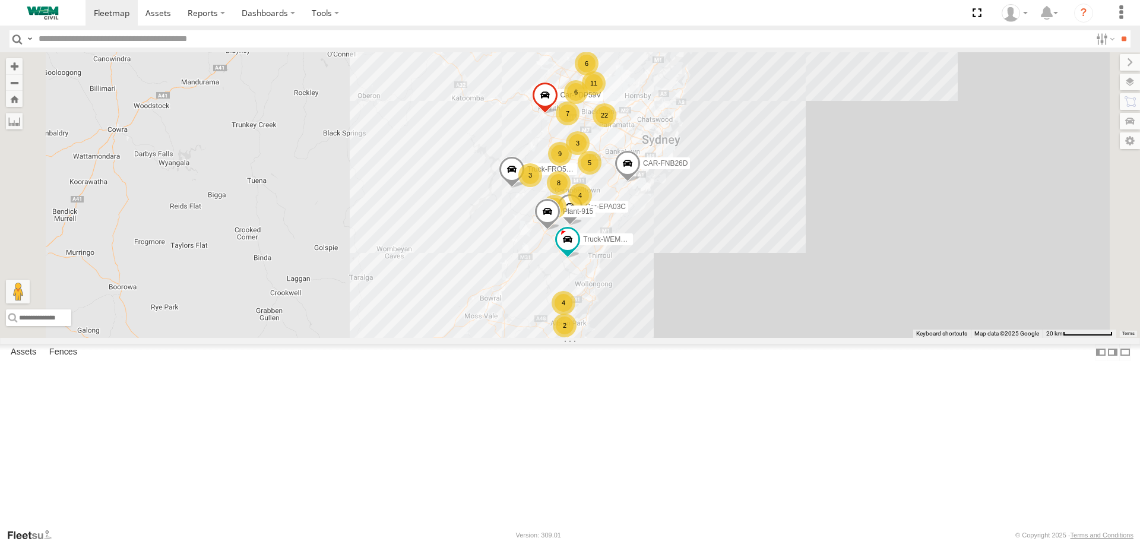
scroll to position [1544, 0]
